Goal: Use online tool/utility: Use online tool/utility

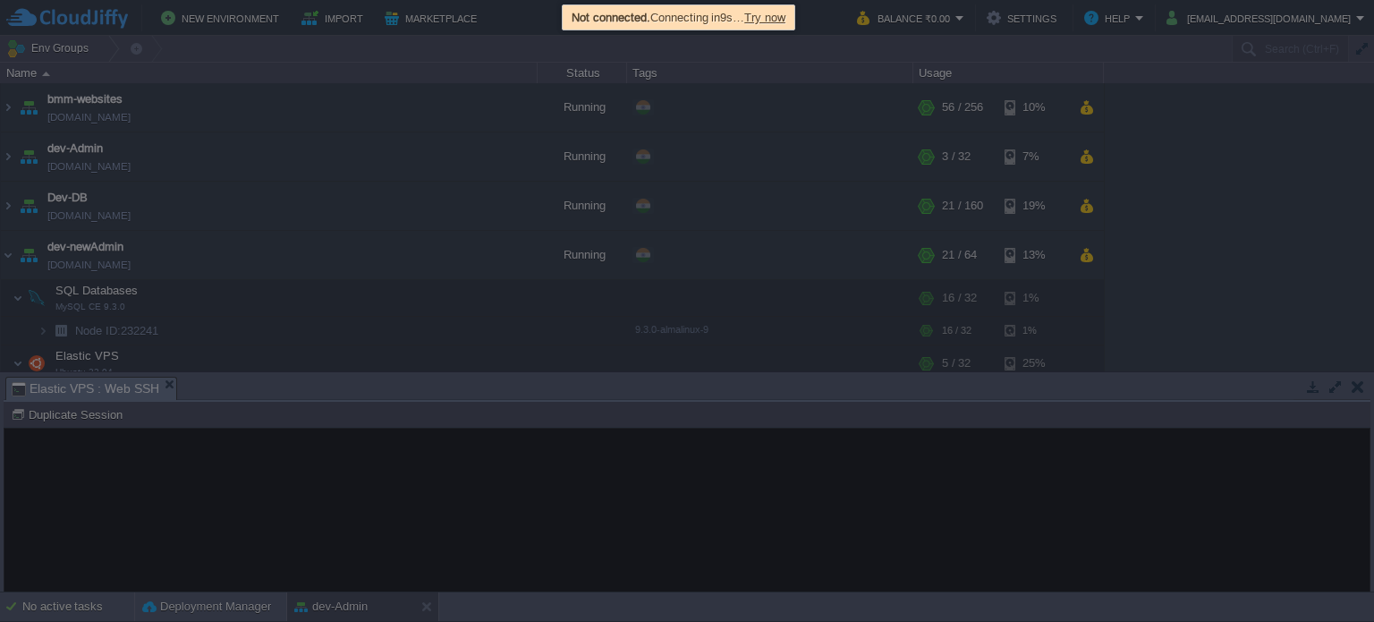
scroll to position [358, 0]
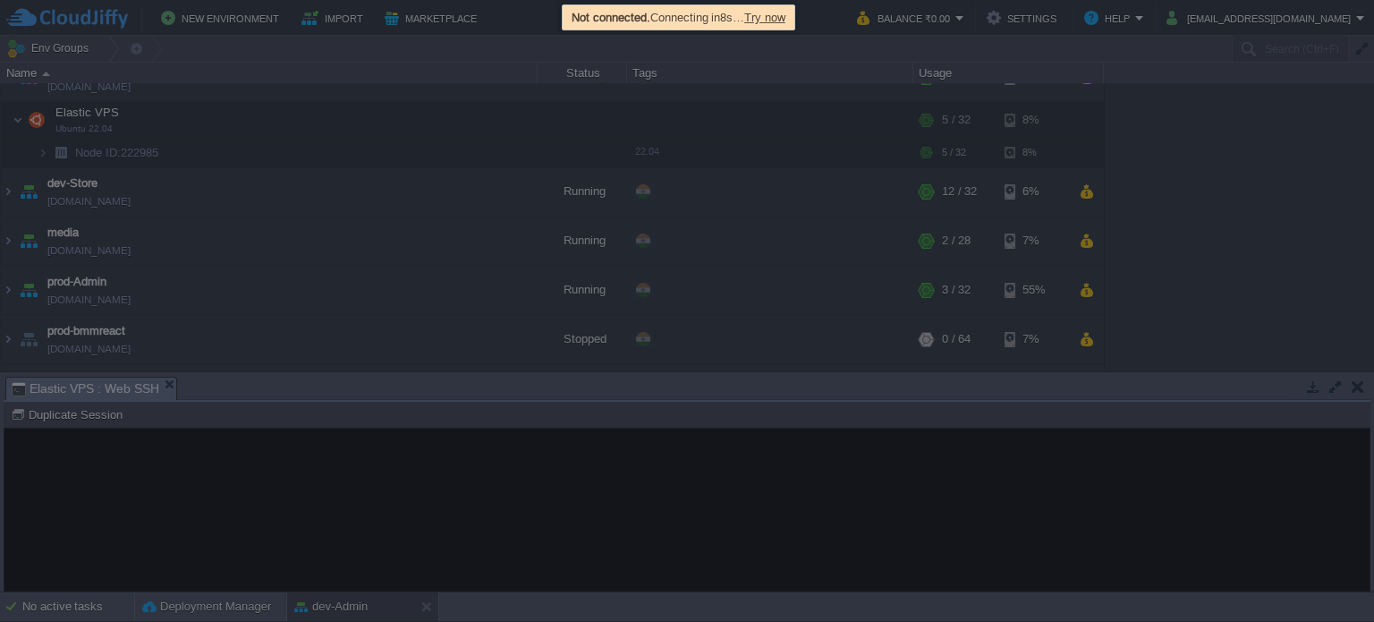
click at [429, 595] on div at bounding box center [687, 311] width 1374 height 622
click at [779, 13] on span "Try now" at bounding box center [764, 17] width 41 height 13
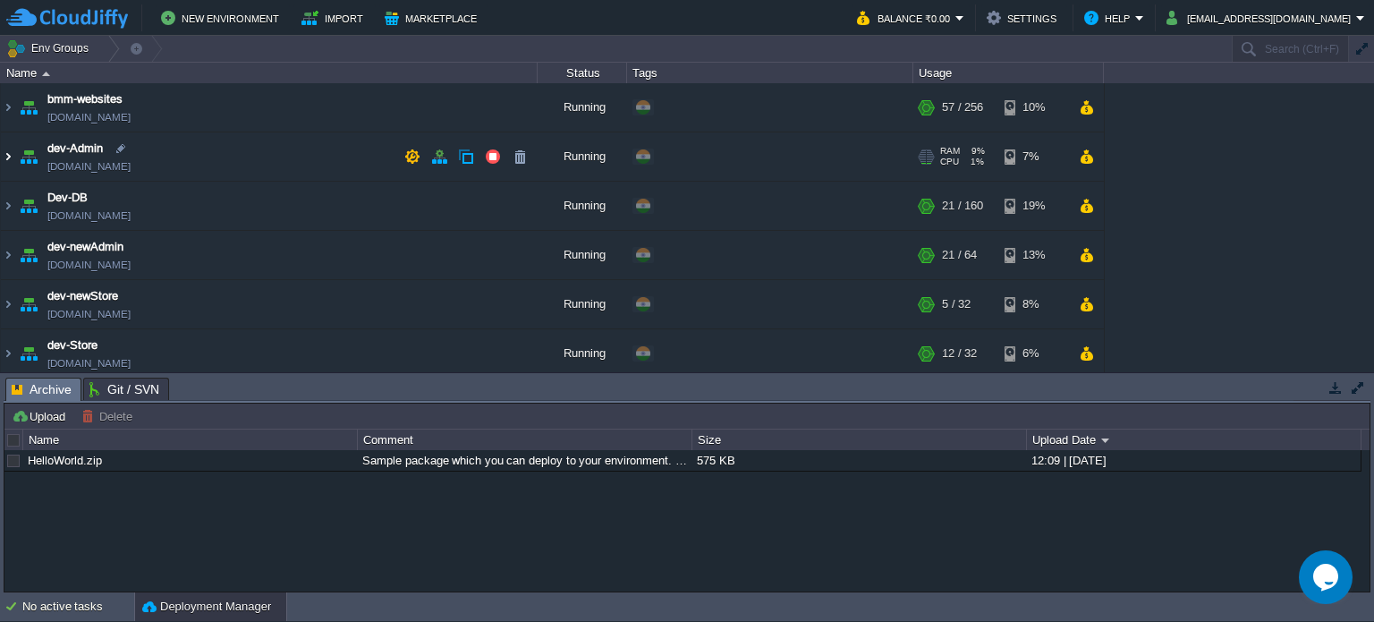
click at [12, 159] on img at bounding box center [8, 156] width 14 height 48
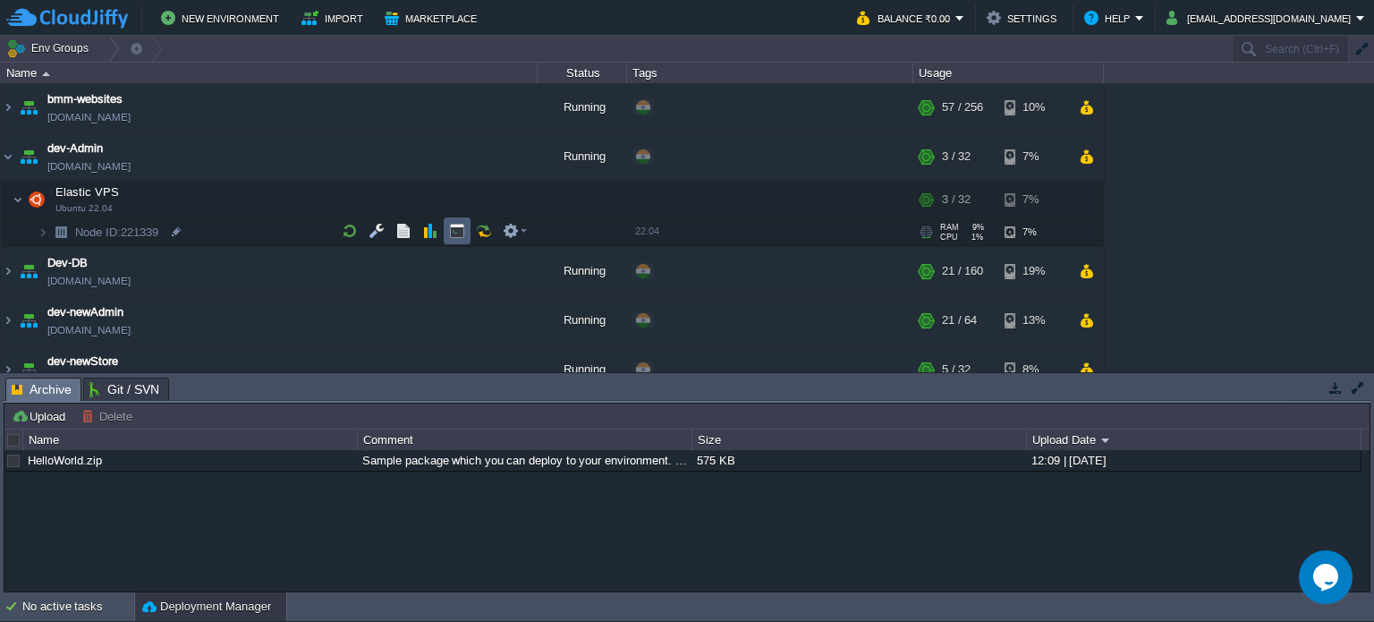
click at [463, 228] on button "button" at bounding box center [457, 231] width 16 height 16
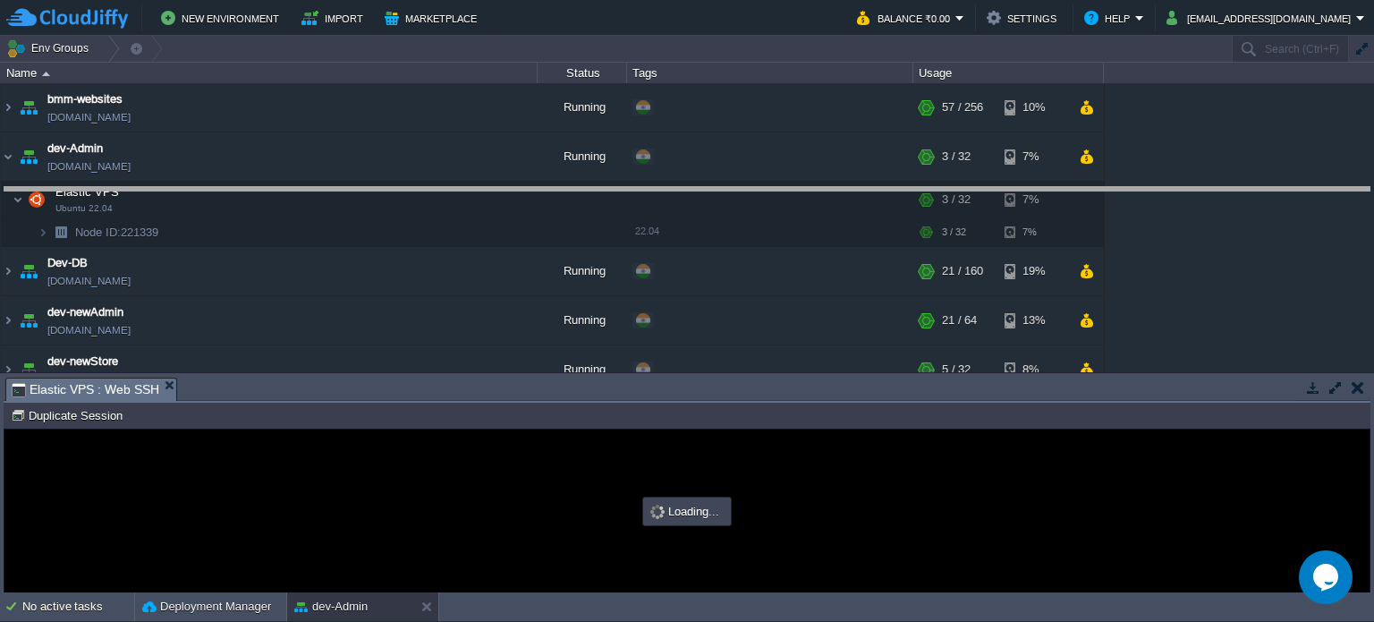
drag, startPoint x: 473, startPoint y: 384, endPoint x: 470, endPoint y: 187, distance: 196.9
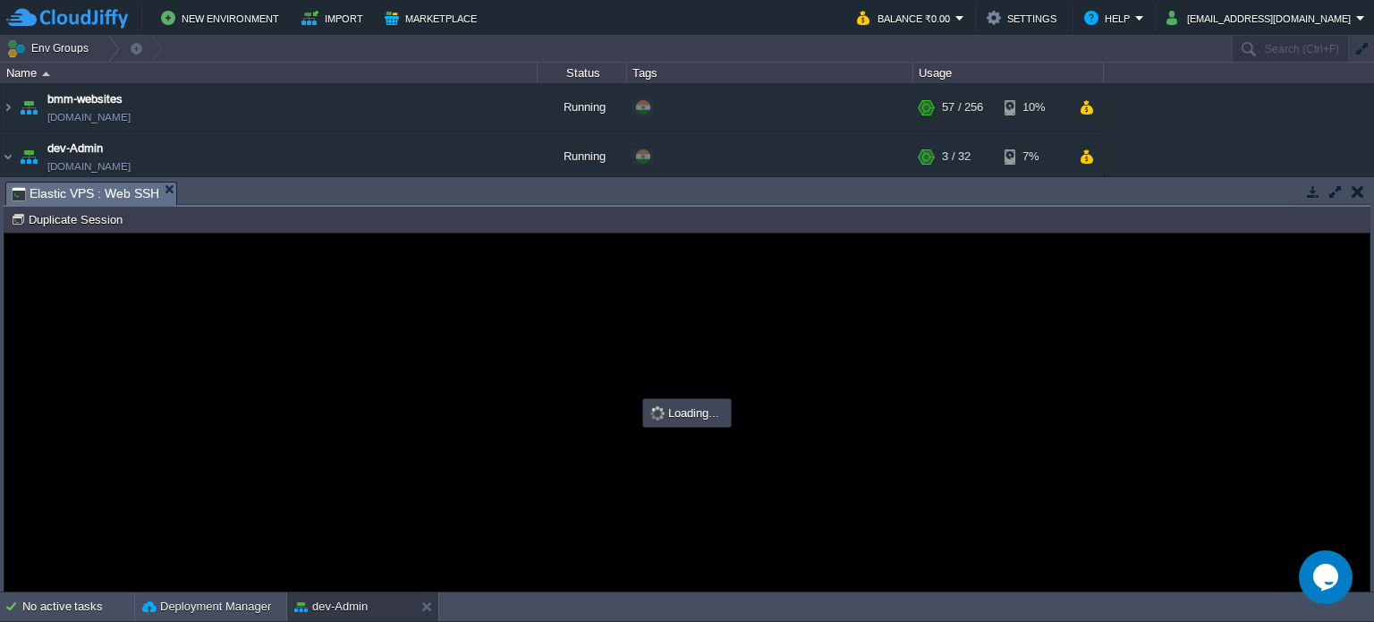
type input "#000000"
